Goal: Information Seeking & Learning: Learn about a topic

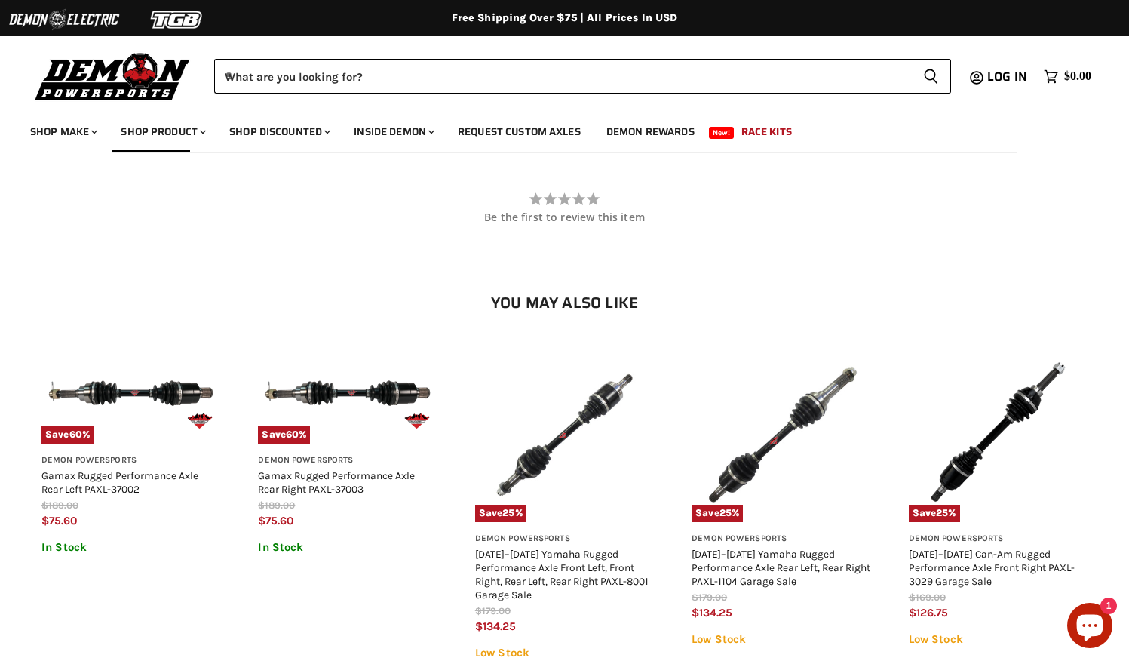
scroll to position [1119, 0]
